Goal: Transaction & Acquisition: Purchase product/service

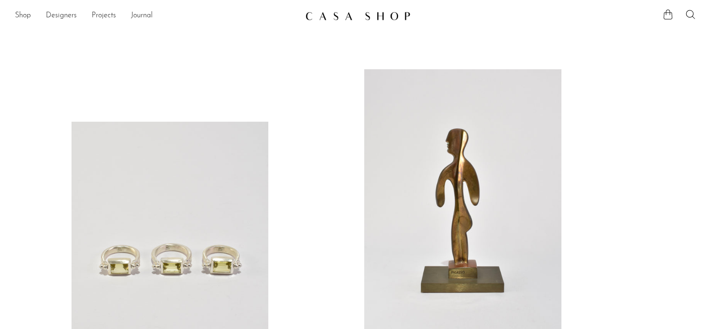
click at [691, 15] on icon at bounding box center [690, 14] width 11 height 11
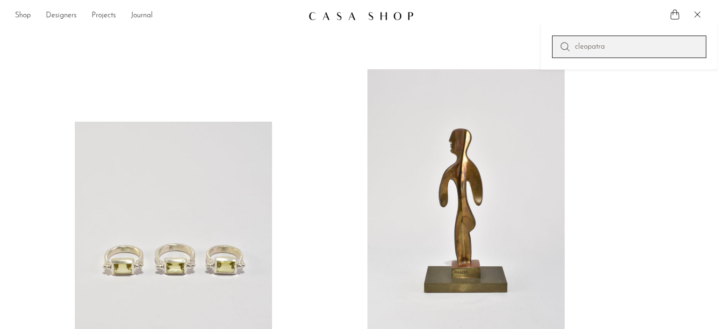
type input "cleopatra"
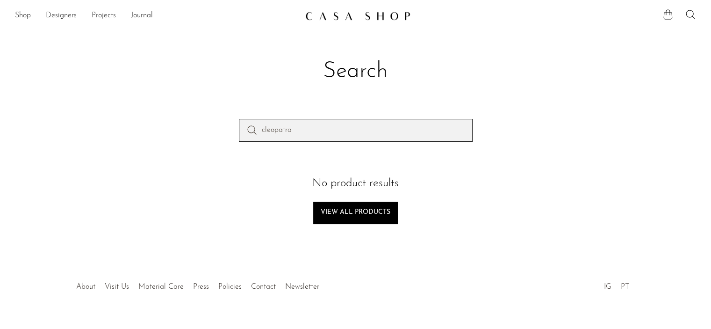
click at [324, 134] on input "cleopatra" at bounding box center [356, 130] width 234 height 22
drag, startPoint x: 319, startPoint y: 134, endPoint x: 256, endPoint y: 132, distance: 63.2
click at [256, 132] on form "cleopatra" at bounding box center [356, 130] width 234 height 22
type input "choker"
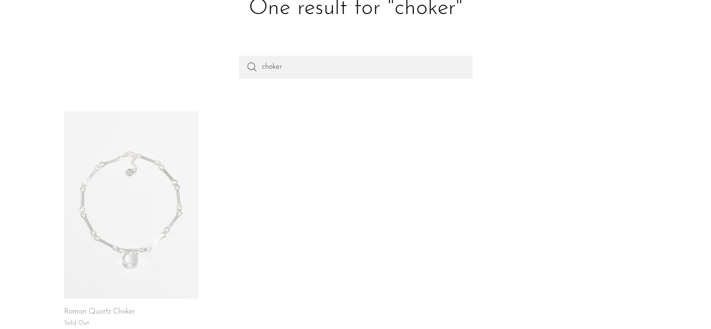
scroll to position [66, 0]
click at [418, 209] on div "Roman Quartz Choker Sold Out" at bounding box center [356, 231] width 599 height 247
click at [117, 237] on link at bounding box center [131, 201] width 135 height 187
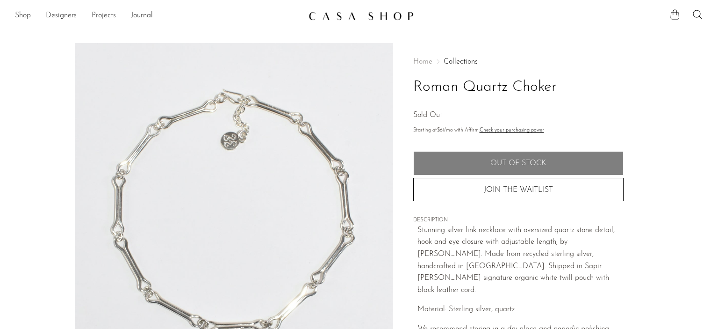
click at [25, 15] on link "Shop" at bounding box center [23, 16] width 16 height 12
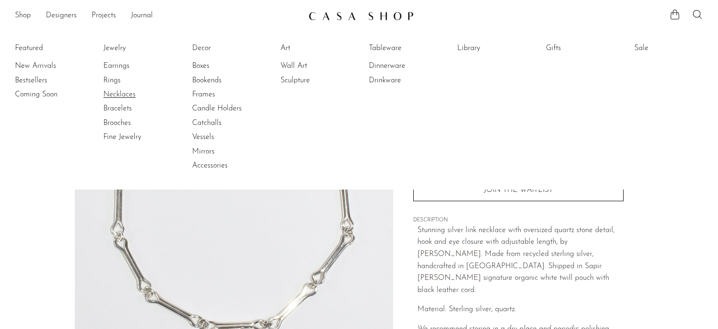
click at [115, 95] on link "Necklaces" at bounding box center [138, 94] width 70 height 10
